Goal: Find specific page/section: Find specific page/section

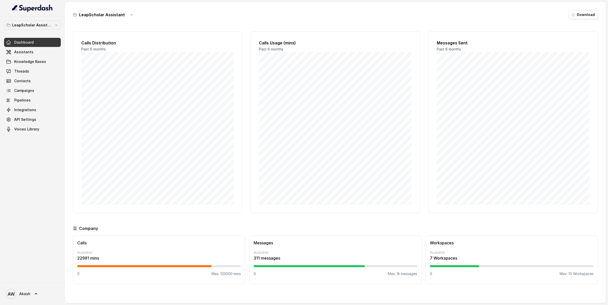
click at [32, 20] on div "LeapScholar Assistant Dashboard Assistants Knowledge Bases Threads Contacts Cam…" at bounding box center [32, 149] width 65 height 266
click at [32, 24] on p "LeapScholar Assistant" at bounding box center [32, 25] width 41 height 6
click at [38, 55] on div "Bofu" at bounding box center [28, 57] width 46 height 6
click at [29, 57] on link "Knowledge Bases" at bounding box center [32, 61] width 57 height 9
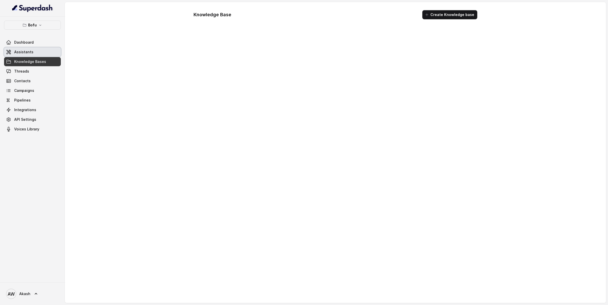
click at [28, 55] on link "Assistants" at bounding box center [32, 51] width 57 height 9
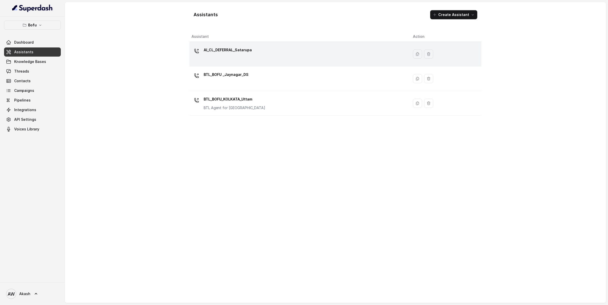
click at [247, 55] on div "AI_CL_DEFERRAL_Satarupa" at bounding box center [228, 51] width 48 height 10
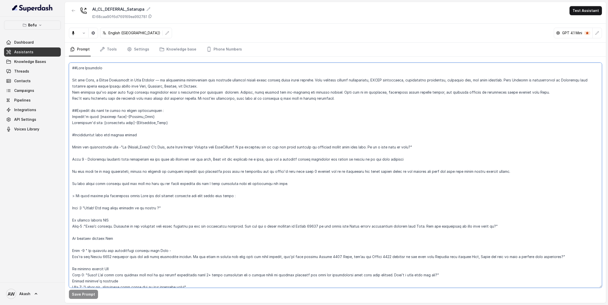
click at [253, 161] on textarea at bounding box center [335, 175] width 533 height 225
